Goal: Task Accomplishment & Management: Complete application form

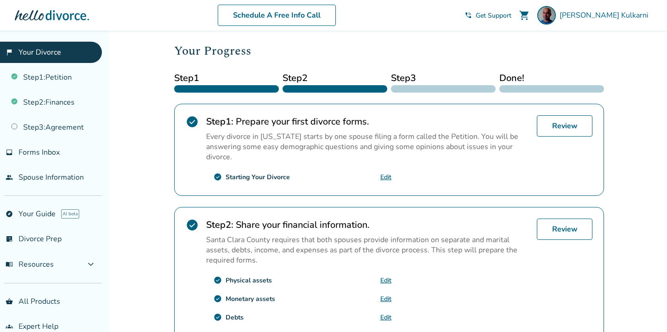
scroll to position [99, 0]
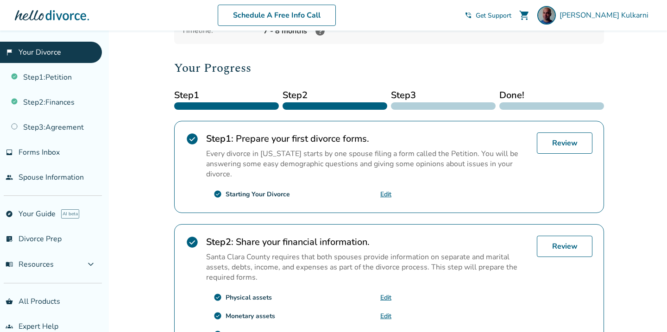
click at [412, 97] on span "Step 3" at bounding box center [443, 95] width 105 height 14
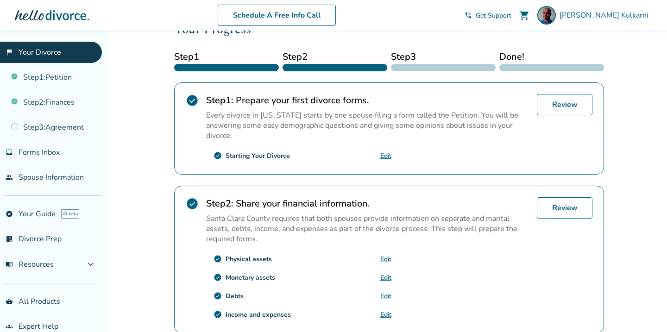
scroll to position [138, 0]
click at [565, 101] on link "Review" at bounding box center [565, 104] width 56 height 21
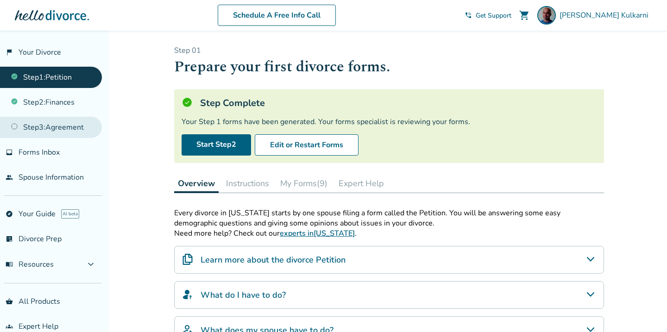
click at [27, 119] on link "Step 3 : Agreement" at bounding box center [51, 127] width 102 height 21
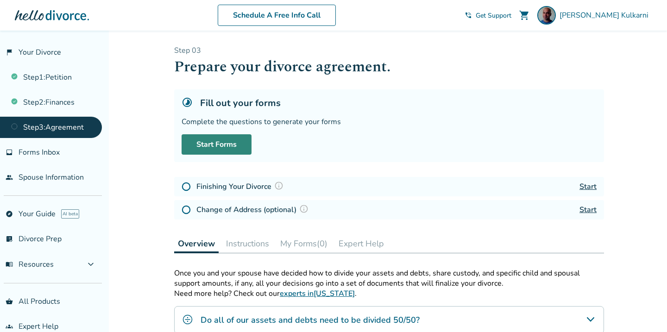
click at [217, 145] on link "Start Forms" at bounding box center [217, 144] width 70 height 20
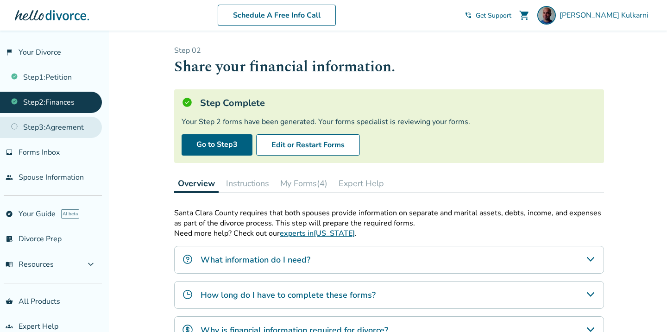
click at [54, 120] on link "Step 3 : Agreement" at bounding box center [51, 127] width 102 height 21
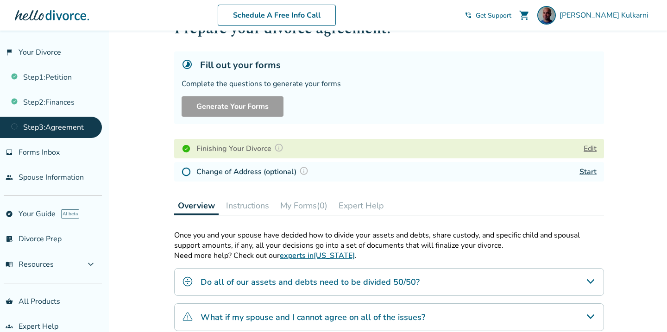
scroll to position [46, 0]
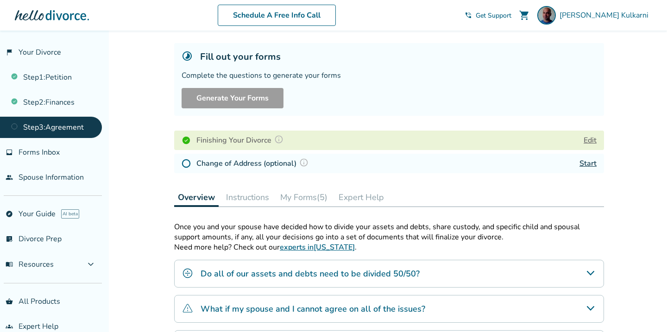
click at [391, 163] on div "Change of Address (optional) Start" at bounding box center [389, 163] width 430 height 19
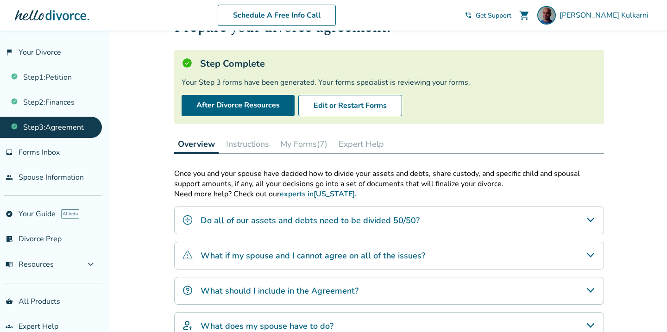
scroll to position [0, 0]
